Goal: Task Accomplishment & Management: Use online tool/utility

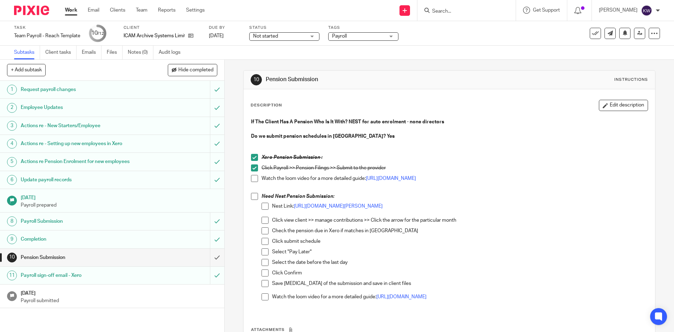
click at [251, 197] on span at bounding box center [254, 196] width 7 height 7
click at [262, 219] on span at bounding box center [264, 220] width 7 height 7
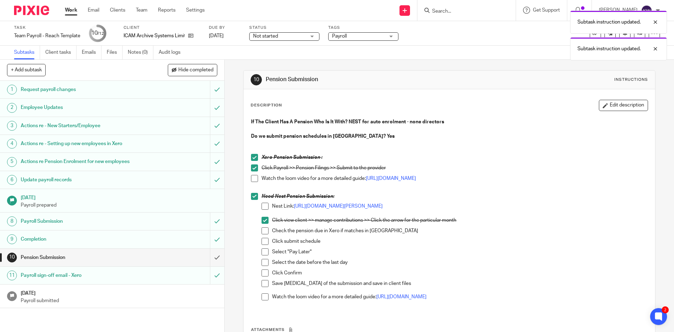
click at [261, 229] on span at bounding box center [264, 230] width 7 height 7
click at [262, 240] on span at bounding box center [264, 241] width 7 height 7
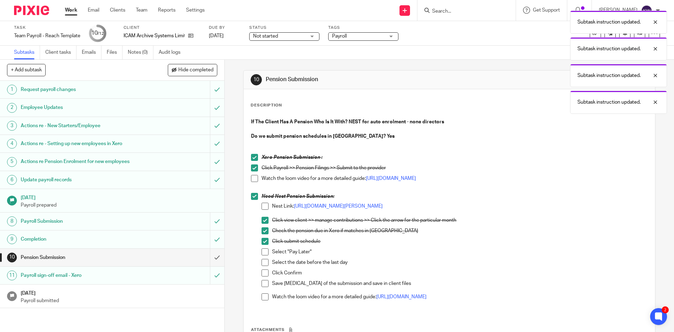
click at [263, 252] on span at bounding box center [264, 251] width 7 height 7
click at [261, 263] on span at bounding box center [264, 262] width 7 height 7
click at [263, 271] on span at bounding box center [264, 272] width 7 height 7
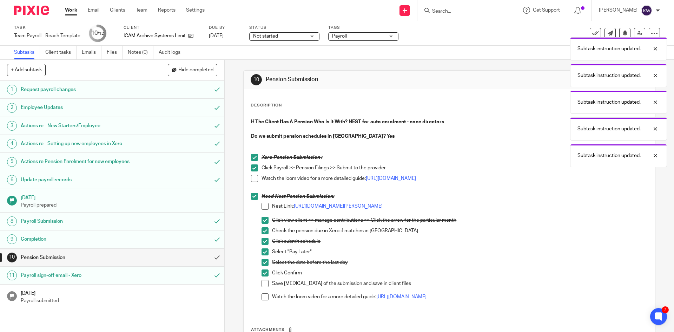
click at [359, 39] on div "Subtask instruction updated. Subtask instruction updated. Subtask instruction u…" at bounding box center [502, 87] width 330 height 160
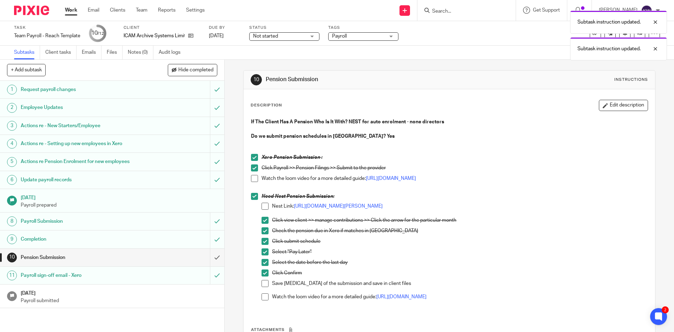
click at [391, 37] on div "Subtask instruction updated. Subtask instruction updated." at bounding box center [502, 33] width 330 height 53
click at [380, 39] on span "Payroll" at bounding box center [358, 36] width 53 height 7
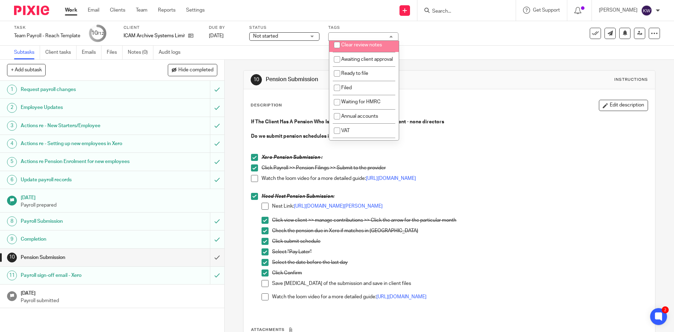
scroll to position [70, 0]
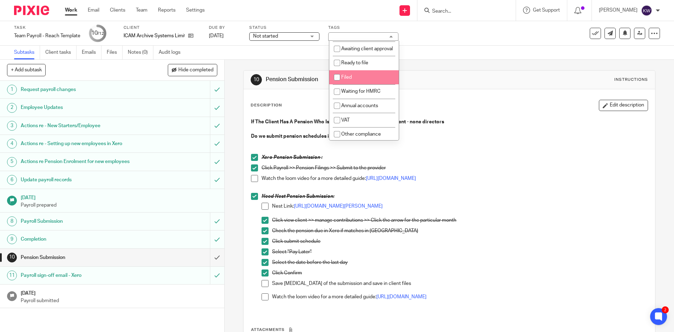
click at [336, 84] on input "checkbox" at bounding box center [336, 77] width 13 height 13
checkbox input "true"
click at [292, 63] on div "10 Pension Submission Instructions Description Edit description If The Client H…" at bounding box center [449, 229] width 412 height 338
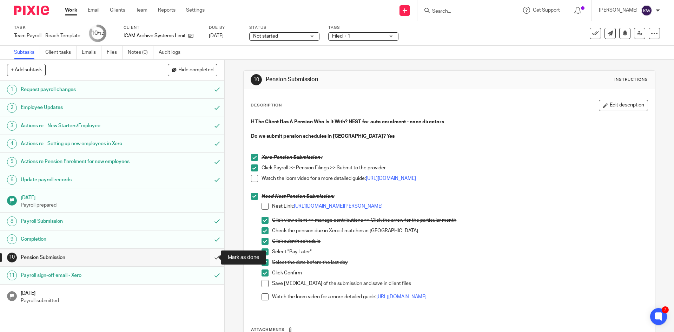
click at [206, 256] on input "submit" at bounding box center [112, 258] width 224 height 18
